Goal: Find specific page/section: Find specific page/section

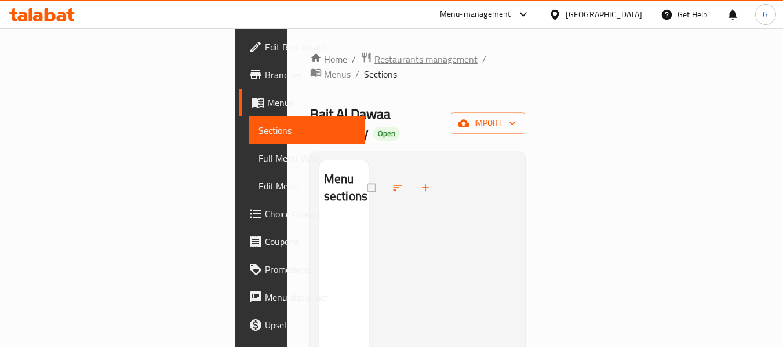
click at [374, 59] on span "Restaurants management" at bounding box center [425, 59] width 103 height 14
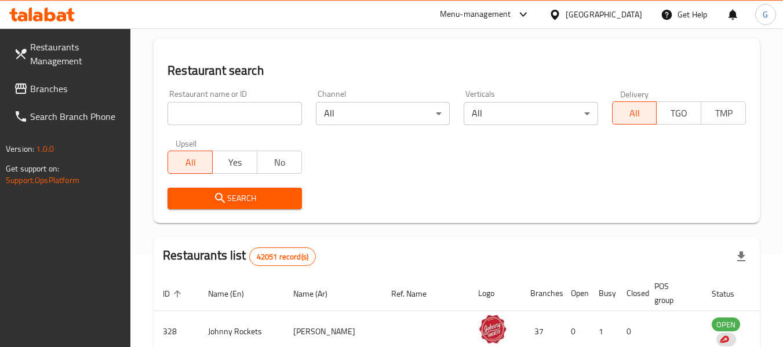
scroll to position [116, 0]
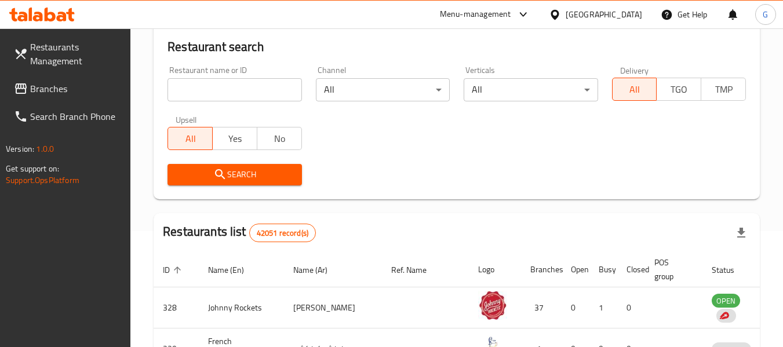
click at [252, 77] on div "Restaurant name or ID Restaurant name or ID" at bounding box center [235, 83] width 134 height 35
click at [231, 82] on input "search" at bounding box center [235, 89] width 134 height 23
paste input "679680"
type input "679680"
click button "Search" at bounding box center [235, 174] width 134 height 21
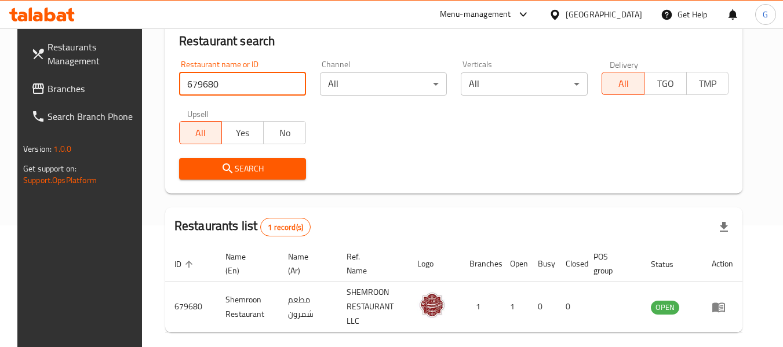
scroll to position [160, 0]
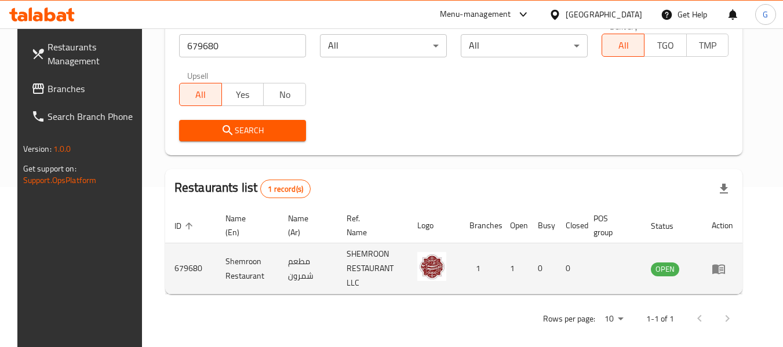
click at [726, 262] on icon "enhanced table" at bounding box center [719, 269] width 14 height 14
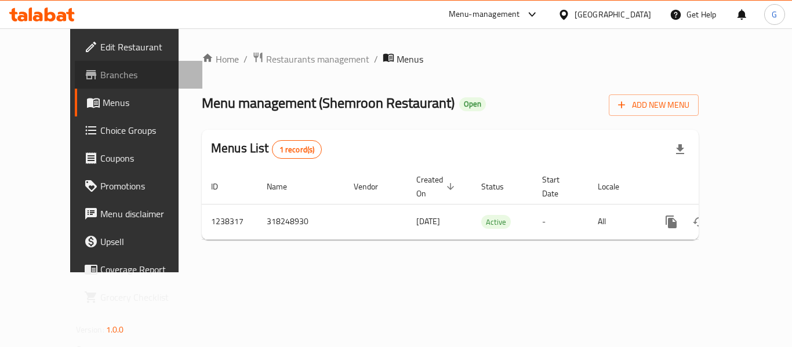
click at [75, 65] on link "Branches" at bounding box center [139, 75] width 128 height 28
